Goal: Information Seeking & Learning: Learn about a topic

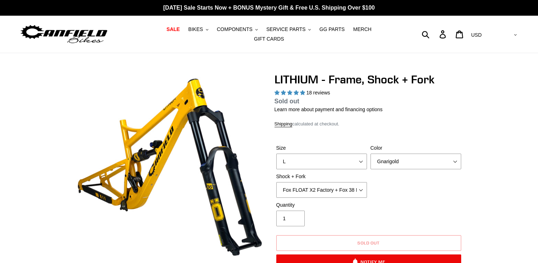
select select "highest-rating"
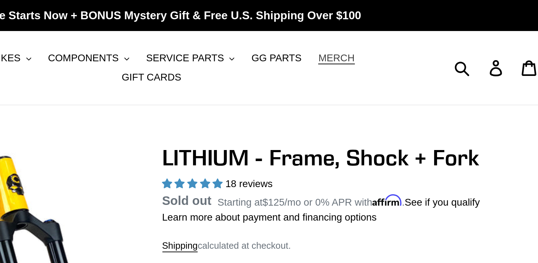
click at [353, 31] on span "MERCH" at bounding box center [362, 29] width 18 height 6
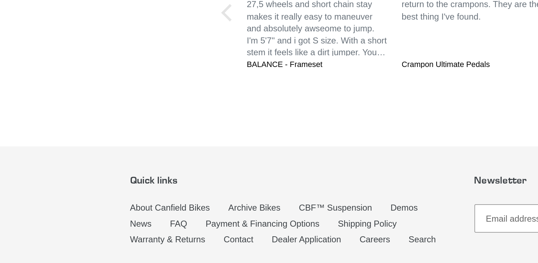
scroll to position [1634, 0]
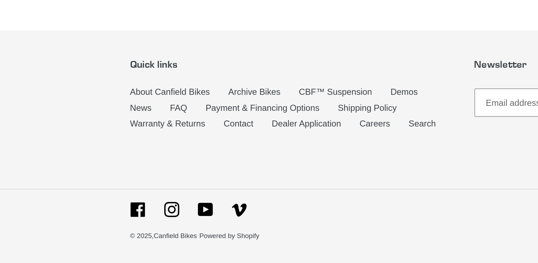
click at [212, 185] on li "Careers" at bounding box center [222, 183] width 28 height 9
click at [216, 181] on link "Careers" at bounding box center [217, 182] width 18 height 6
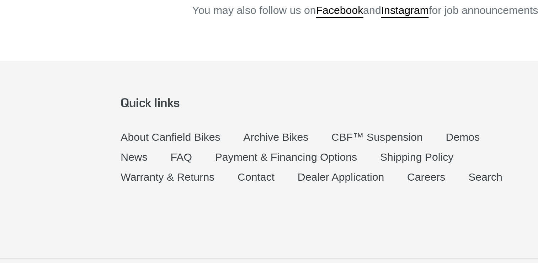
scroll to position [7, 0]
click at [99, 220] on link "Warranty & Returns" at bounding box center [96, 223] width 43 height 6
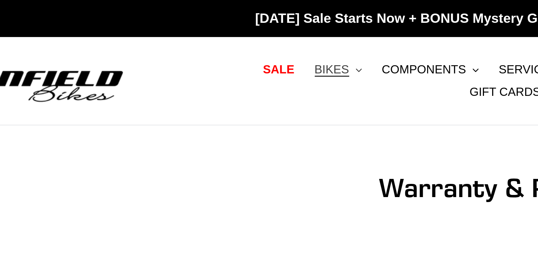
click at [189, 32] on span "BIKES" at bounding box center [196, 29] width 15 height 6
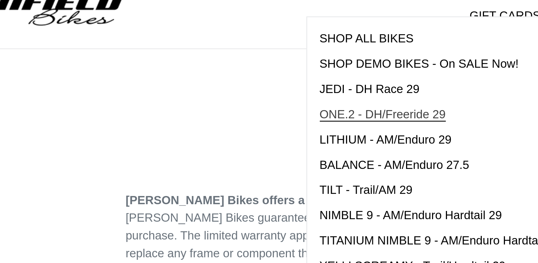
click at [210, 84] on span "ONE.2 - DH/Freeride 29" at bounding box center [217, 81] width 53 height 6
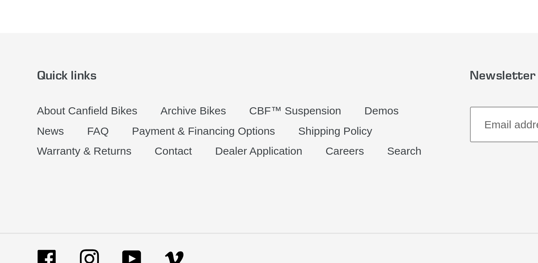
scroll to position [1320, 0]
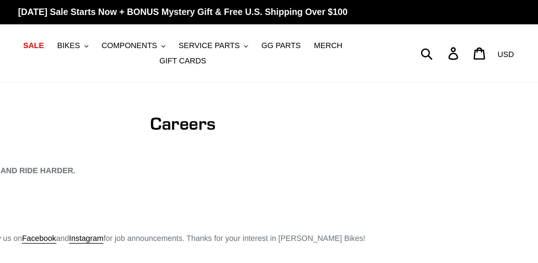
click at [222, 38] on nav "SALE BIKES .cls-1{fill:#231f20} SHOP ALL BIKES SHOP DEMO BIKES - On SALE Now! J…" at bounding box center [269, 34] width 250 height 37
drag, startPoint x: 222, startPoint y: 38, endPoint x: 219, endPoint y: 33, distance: 5.7
click at [219, 32] on span "COMPONENTS" at bounding box center [235, 29] width 36 height 6
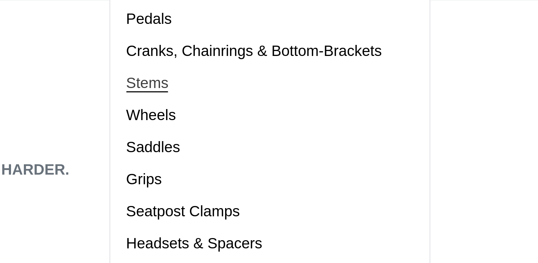
click at [219, 84] on span "Stems" at bounding box center [226, 81] width 14 height 6
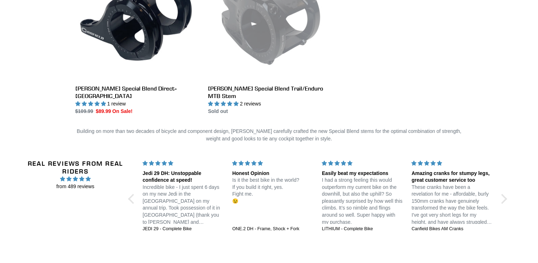
scroll to position [255, 0]
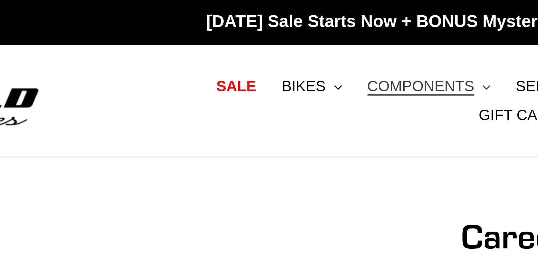
click at [217, 32] on span "COMPONENTS" at bounding box center [235, 29] width 36 height 6
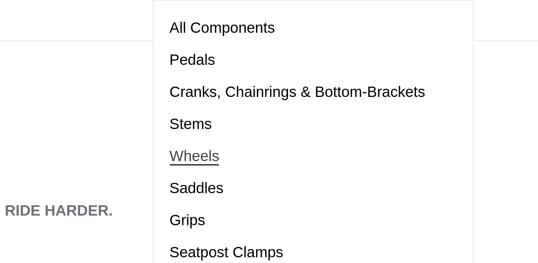
click at [217, 97] on link "Wheels" at bounding box center [262, 91] width 96 height 11
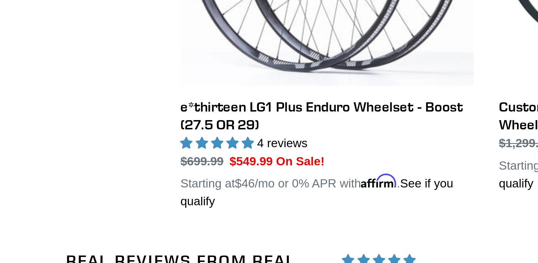
scroll to position [237, 0]
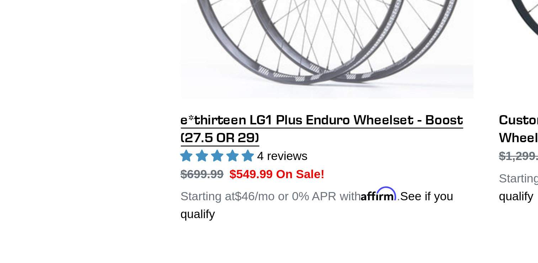
click at [92, 105] on link "e*thirteen LG1 Plus Enduro Wheelset - Boost (27.5 OR 29)" at bounding box center [136, 62] width 122 height 174
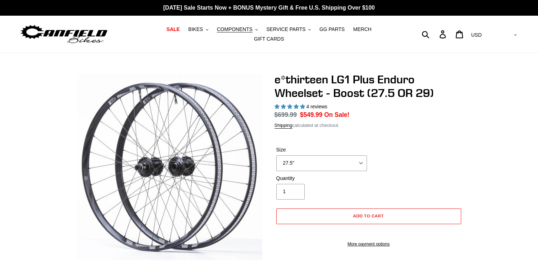
select select "highest-rating"
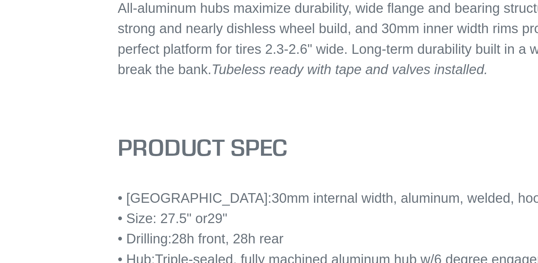
scroll to position [274, 0]
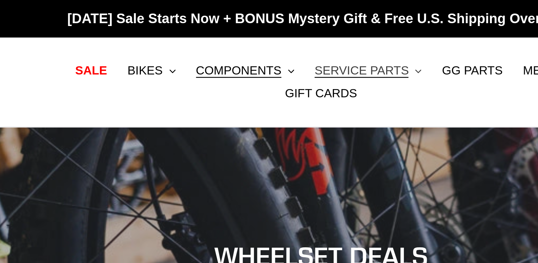
click at [272, 31] on span "SERVICE PARTS" at bounding box center [285, 29] width 39 height 6
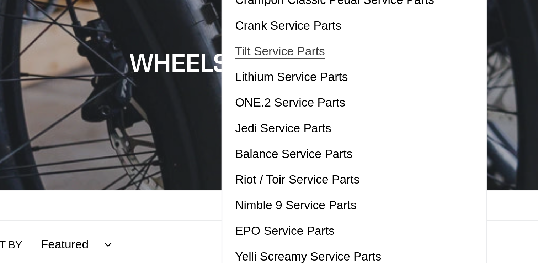
click at [269, 105] on span "Tilt Service Parts" at bounding box center [287, 102] width 37 height 6
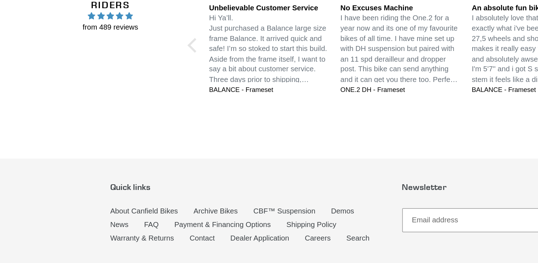
scroll to position [1114, 0]
